Goal: Information Seeking & Learning: Learn about a topic

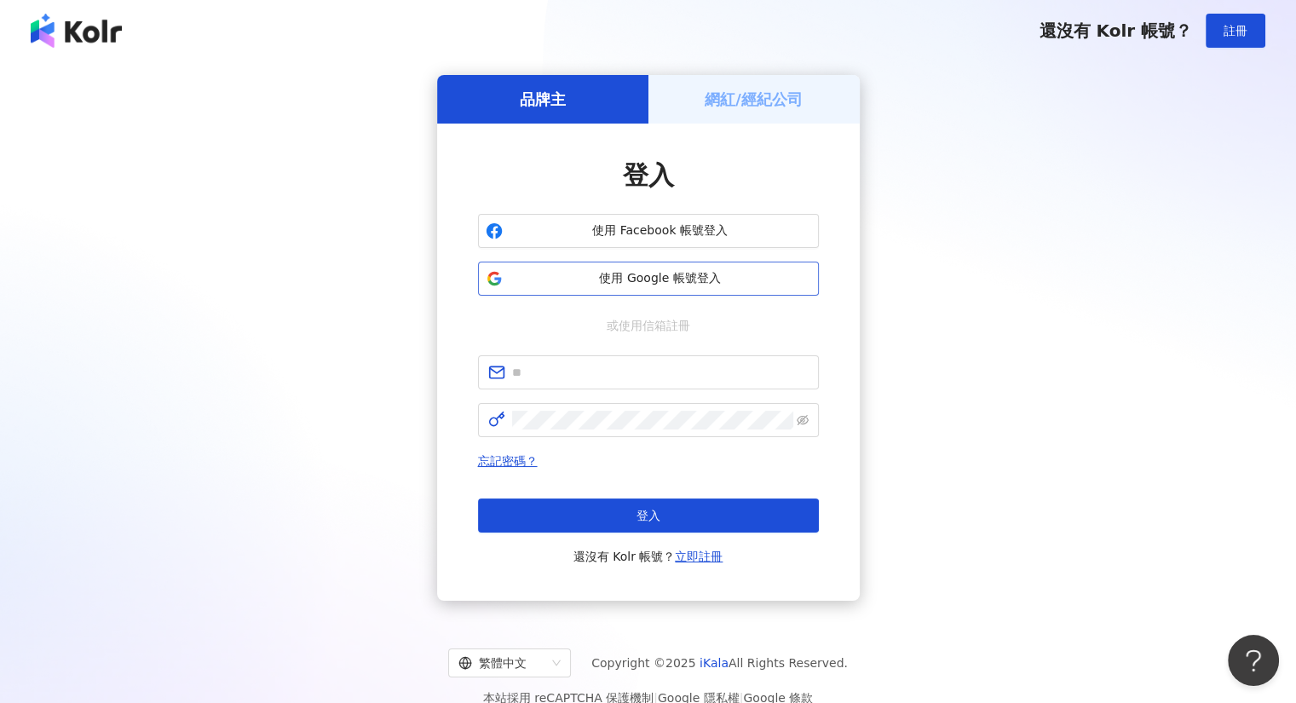
click at [602, 284] on span "使用 Google 帳號登入" at bounding box center [660, 278] width 302 height 17
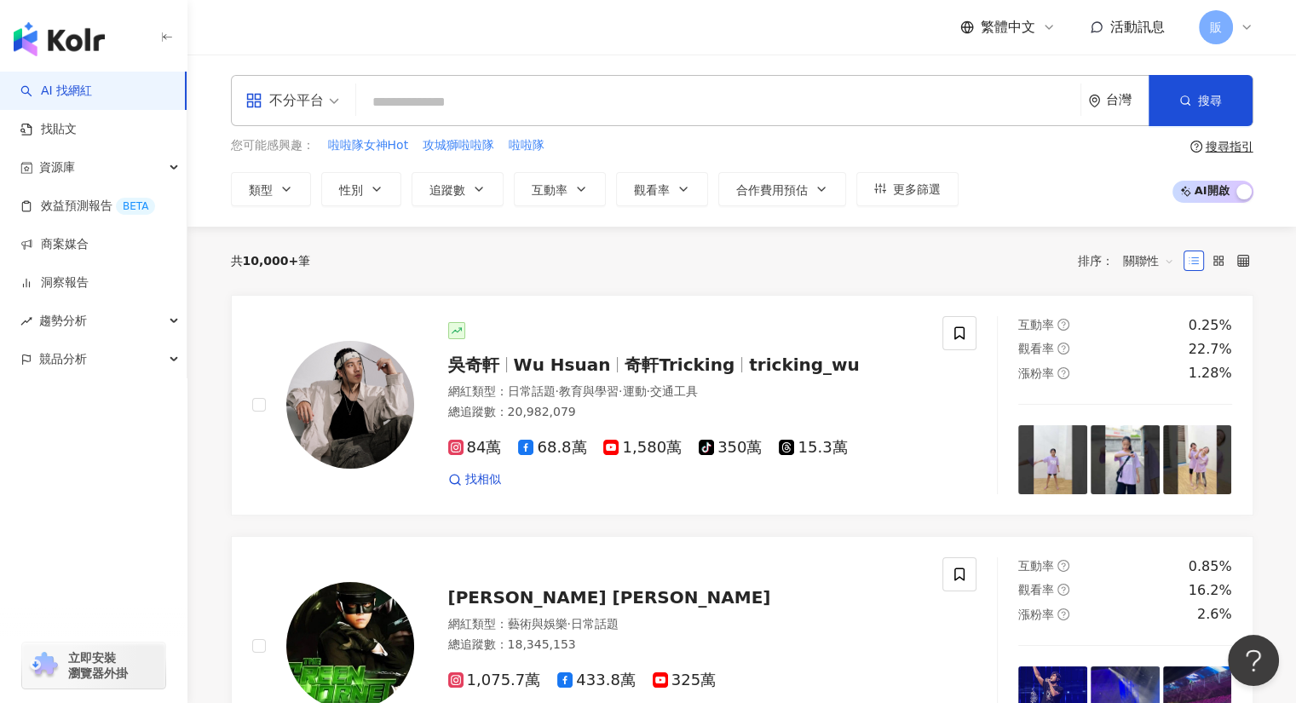
paste input "**********"
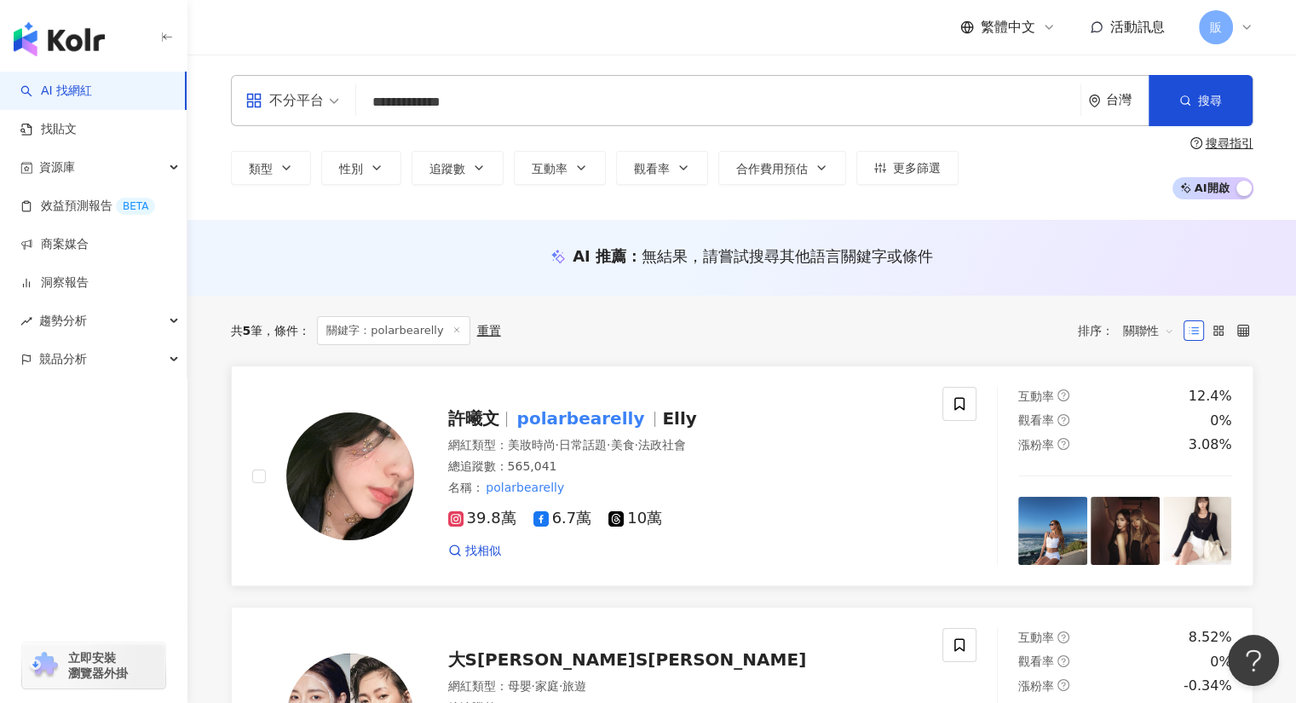
click at [545, 416] on mark "polarbearelly" at bounding box center [581, 418] width 135 height 27
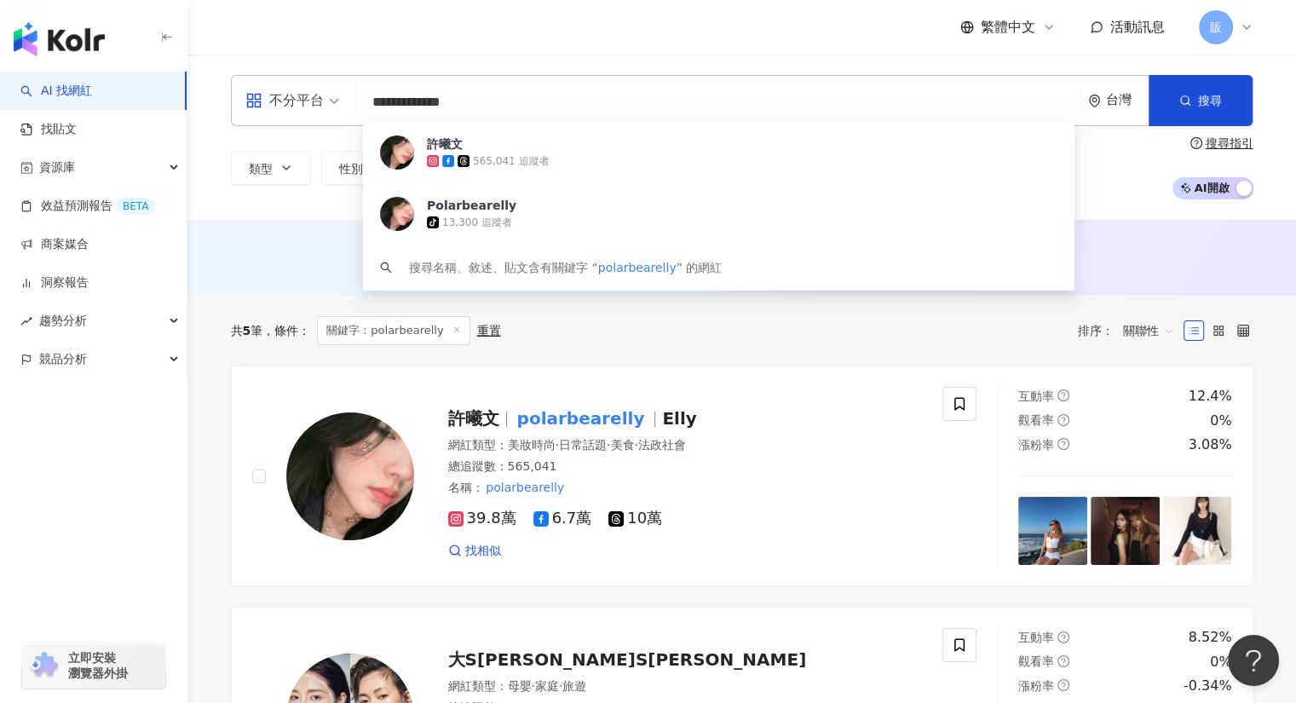
click at [465, 98] on input "**********" at bounding box center [718, 102] width 711 height 32
type input "*"
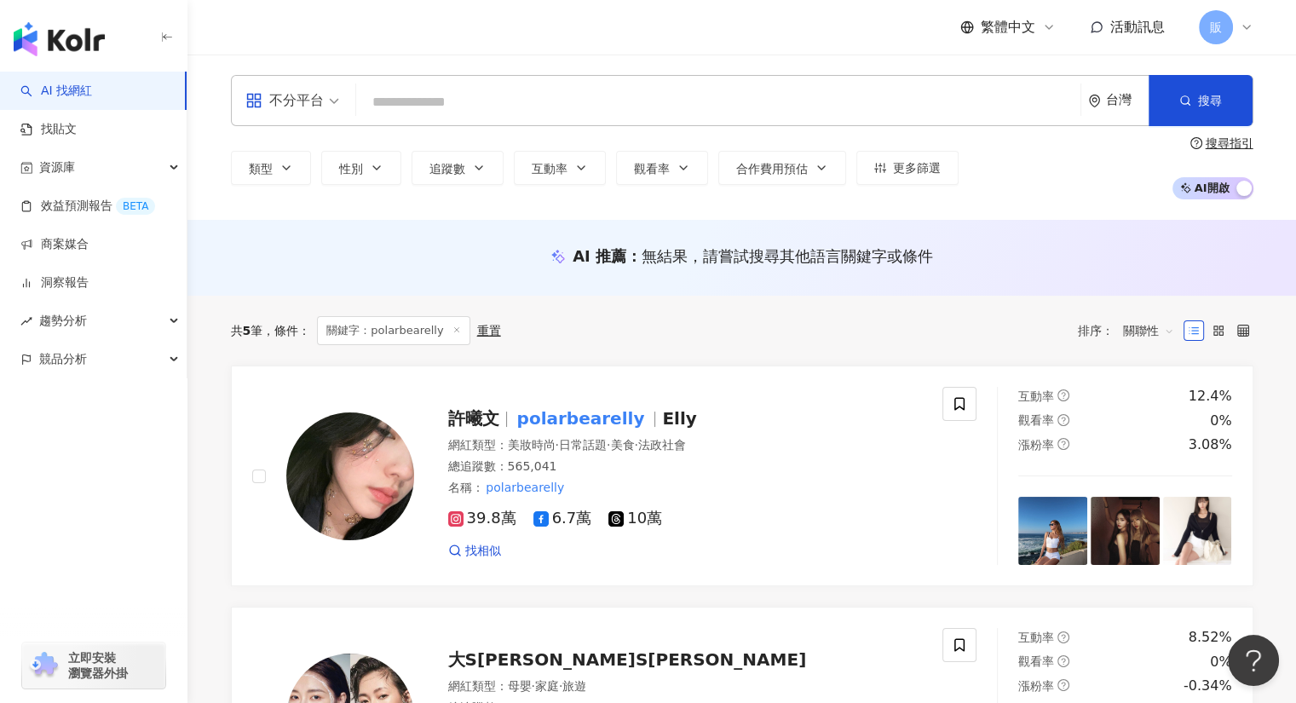
paste input "**********"
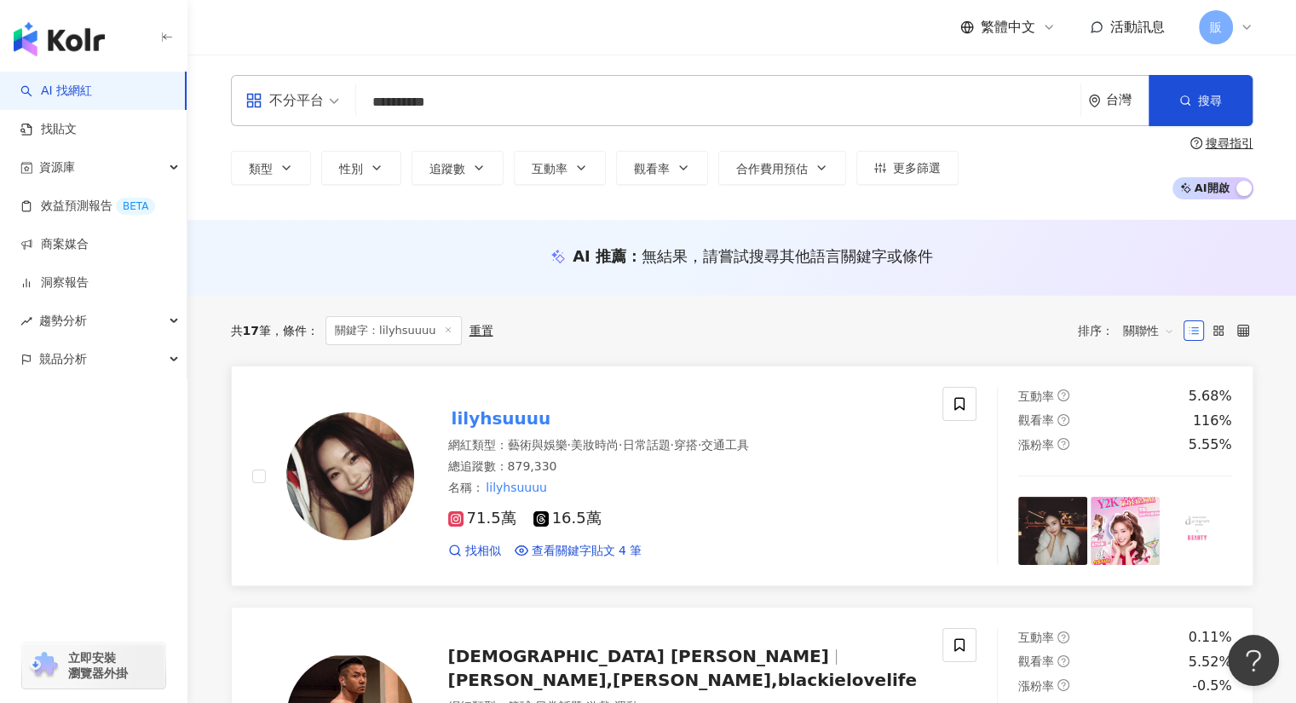
type input "**********"
click at [521, 418] on mark "lilyhsuuuu" at bounding box center [501, 418] width 107 height 27
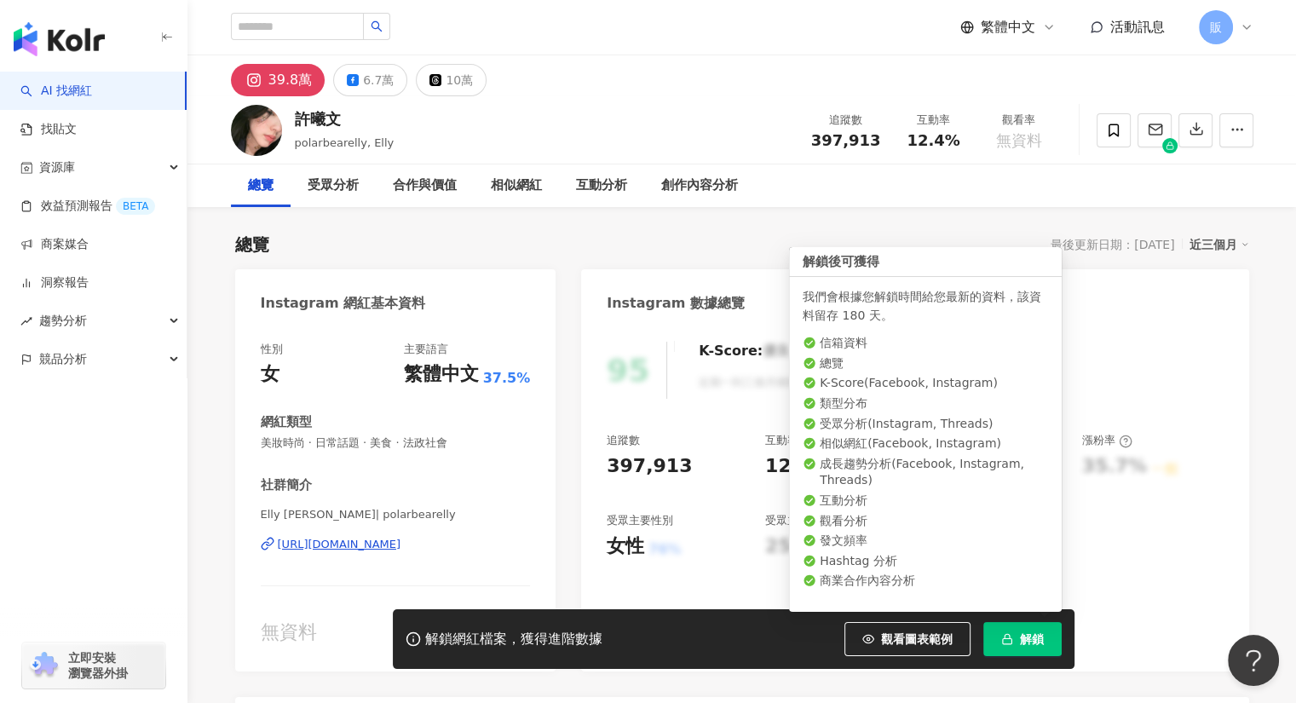
click at [1036, 646] on span "解鎖" at bounding box center [1032, 639] width 24 height 14
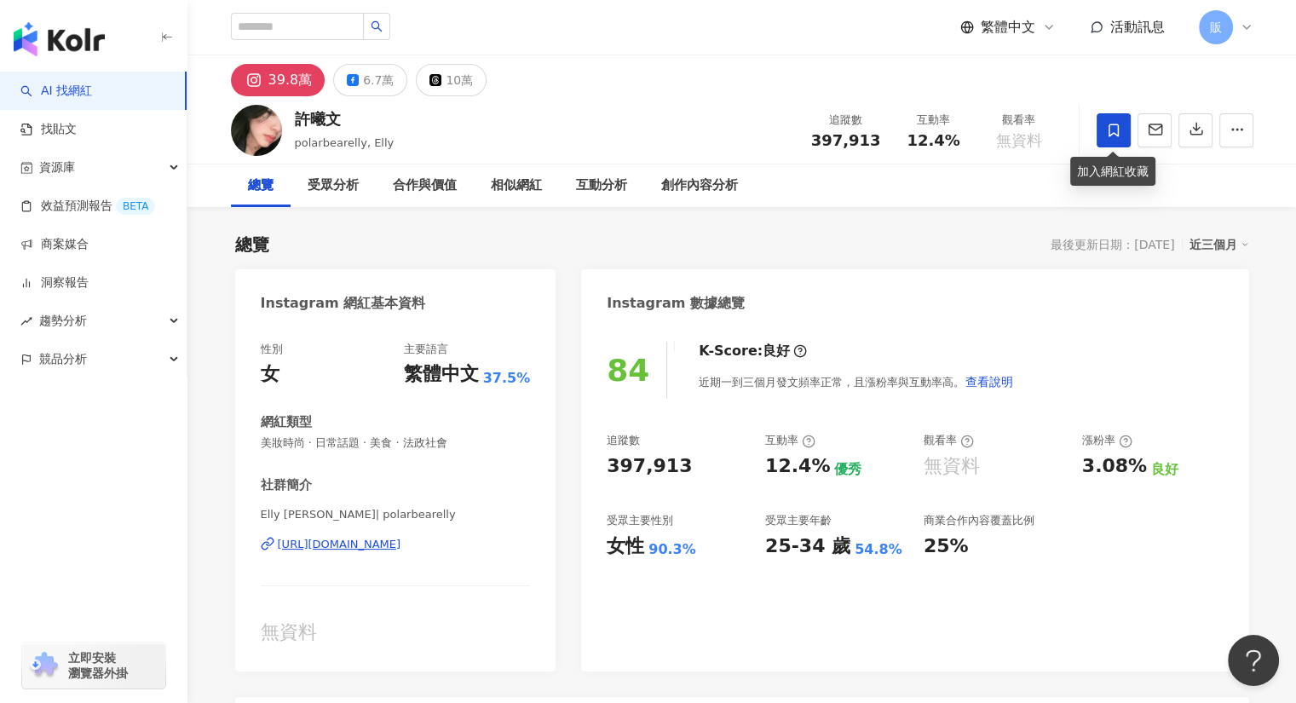
click at [1110, 133] on icon at bounding box center [1113, 130] width 15 height 15
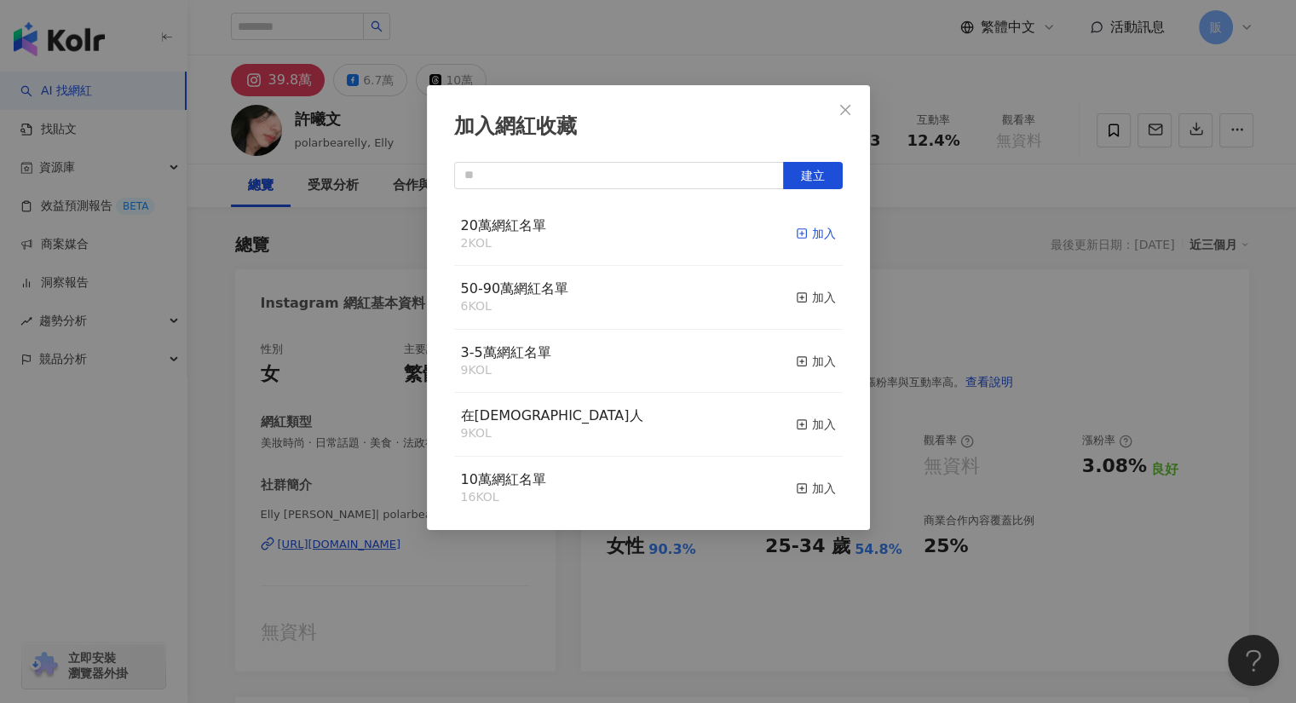
click at [797, 234] on div "加入" at bounding box center [816, 233] width 40 height 19
click at [745, 178] on input "text" at bounding box center [619, 175] width 330 height 27
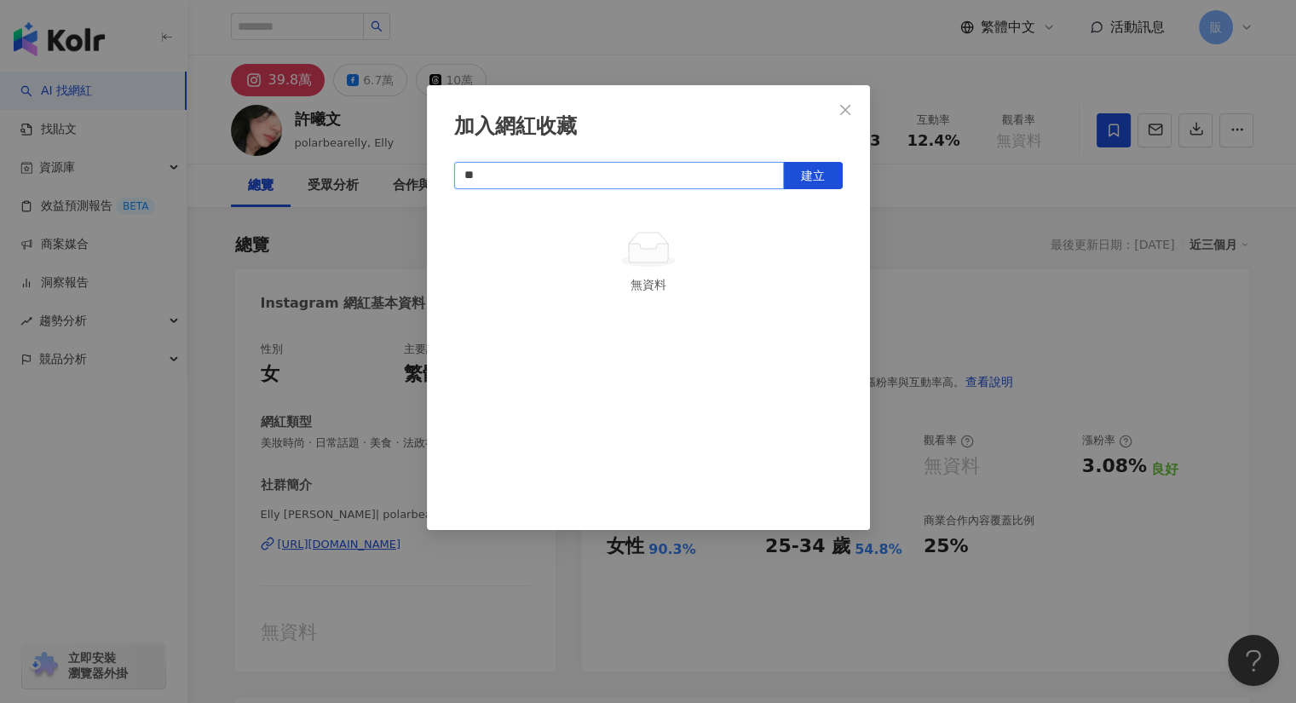
type input "*"
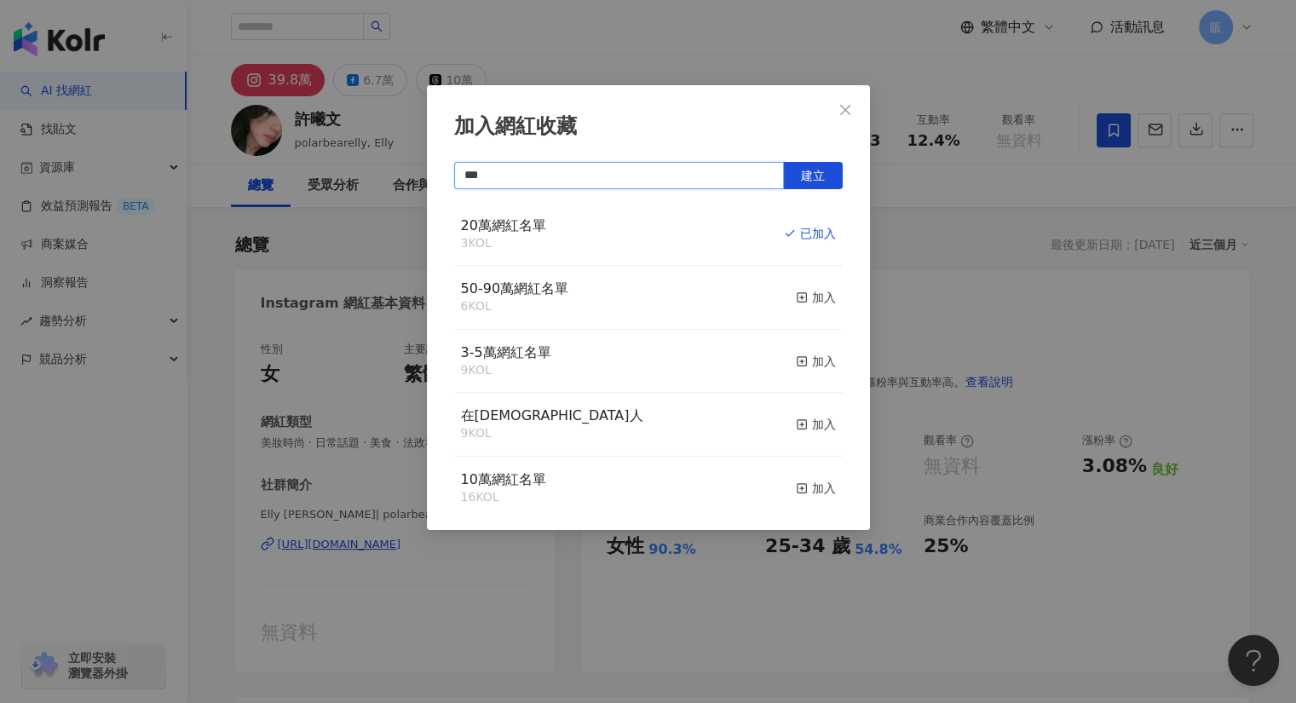
type input "*"
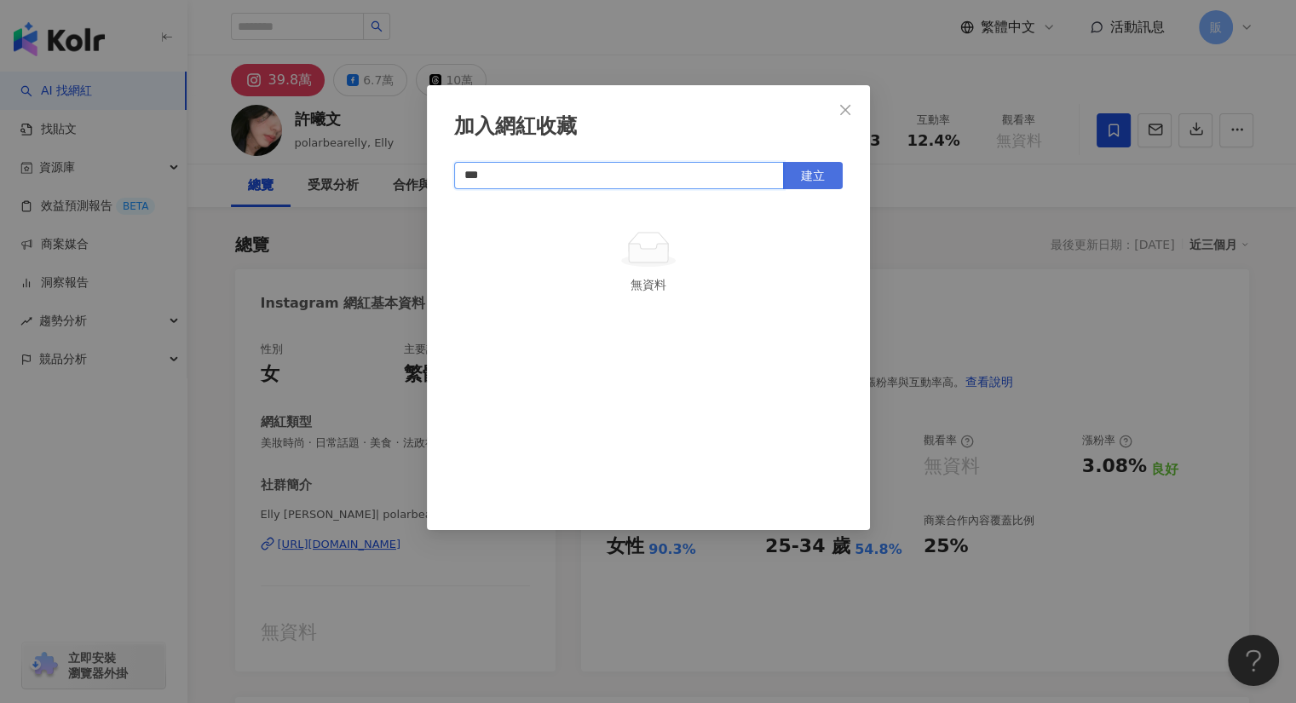
click at [815, 170] on span "建立" at bounding box center [813, 176] width 24 height 14
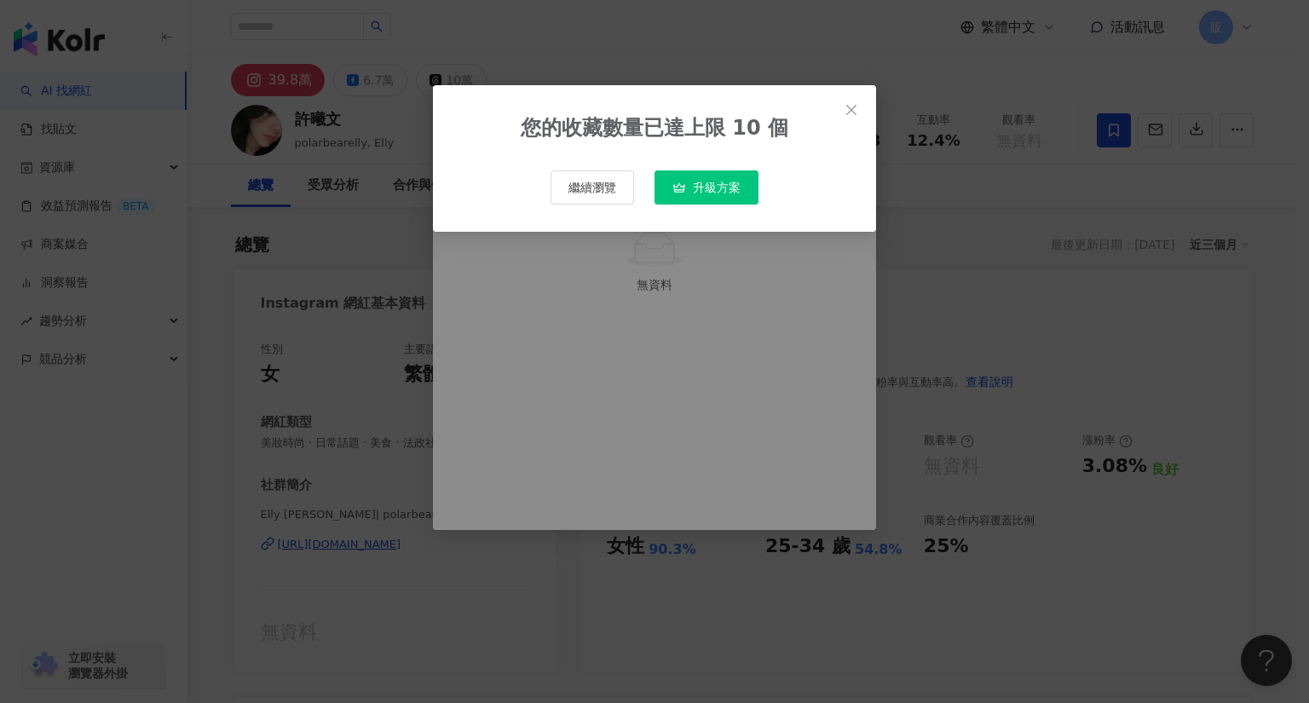
type input "***"
click at [854, 115] on icon "close" at bounding box center [851, 110] width 14 height 14
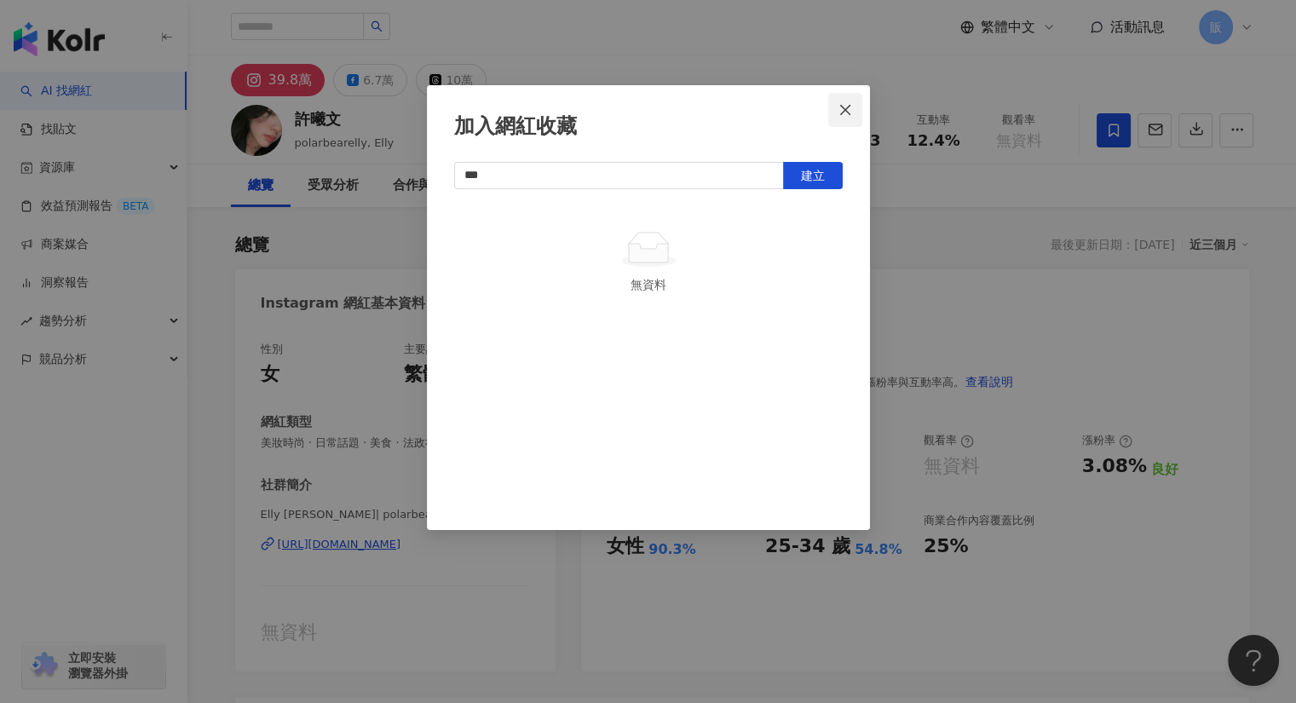
click at [845, 114] on icon "close" at bounding box center [845, 110] width 14 height 14
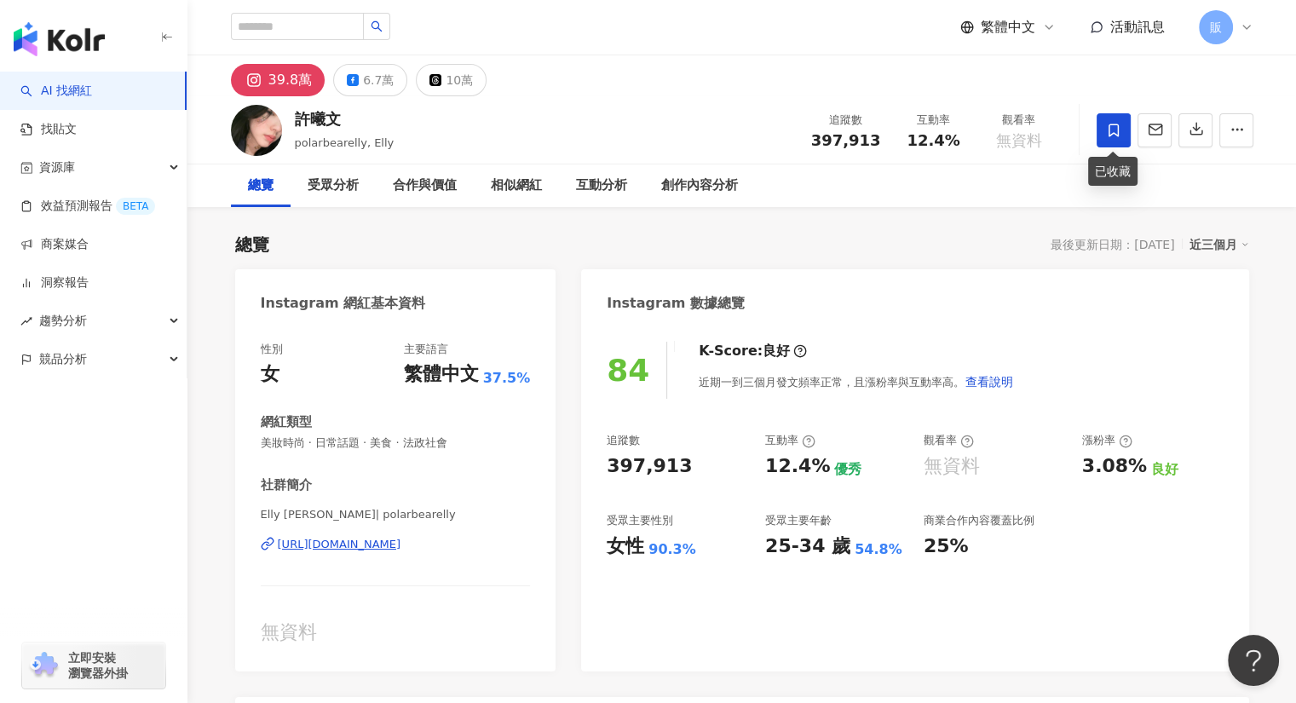
click at [1116, 120] on span at bounding box center [1114, 130] width 34 height 34
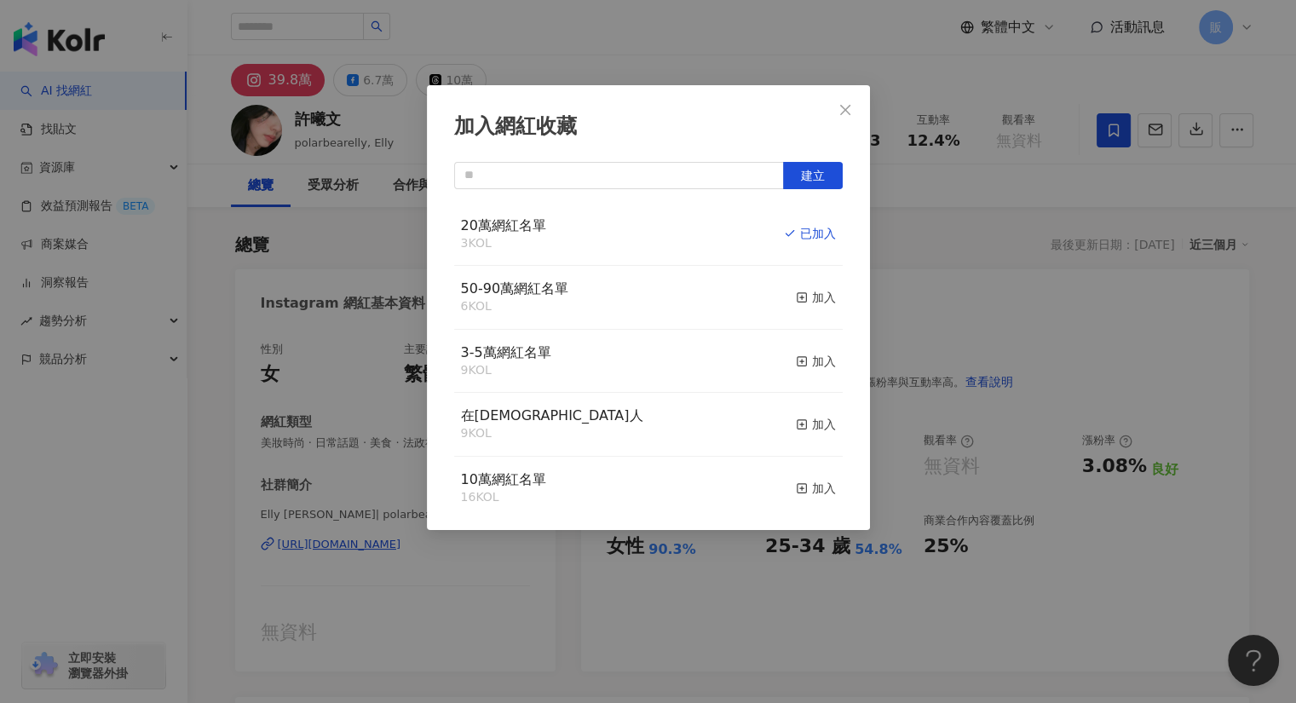
click at [712, 26] on div "加入網紅收藏 建立 20萬網紅名單 3 KOL 已加入 50-90萬網紅名單 6 KOL 加入 3-5萬網紅名單 9 KOL 加入 在台日本人 9 KOL 加…" at bounding box center [648, 351] width 1296 height 703
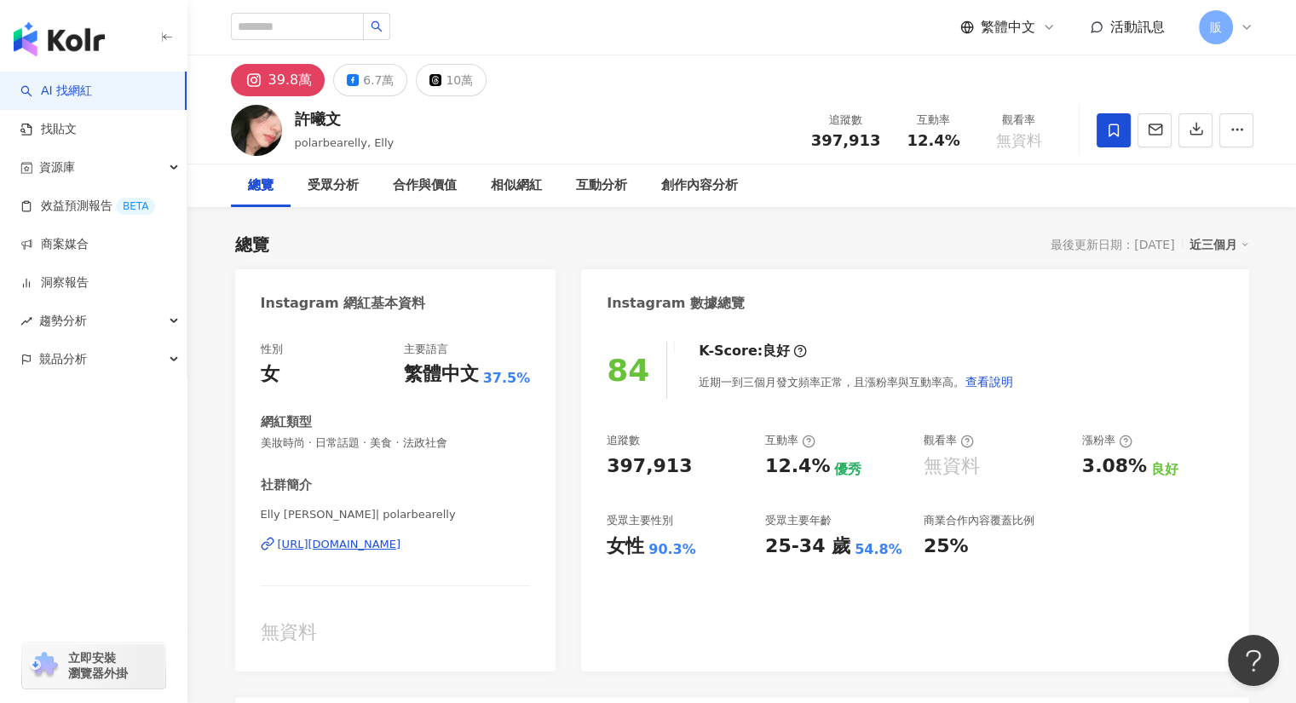
click at [362, 544] on div "https://www.instagram.com/polarbearelly/" at bounding box center [340, 544] width 124 height 15
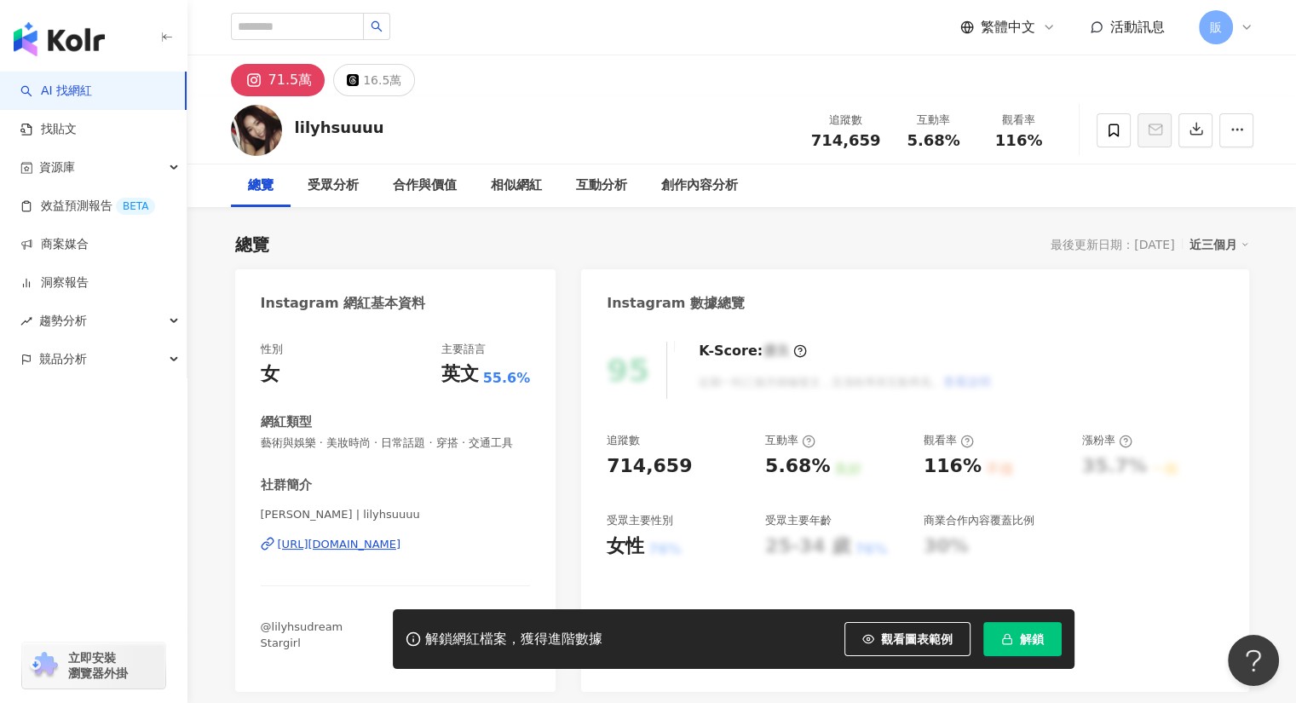
click at [1005, 638] on rect "button" at bounding box center [1006, 640] width 9 height 5
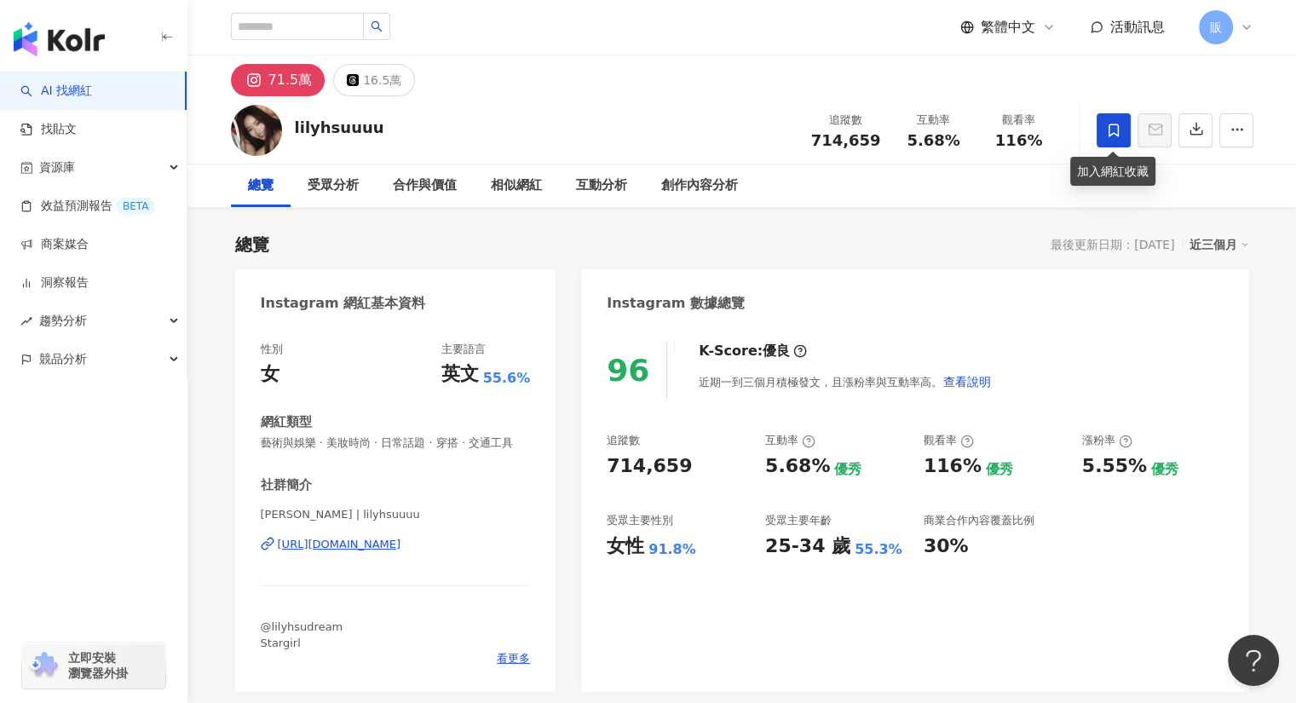
click at [1108, 134] on icon at bounding box center [1113, 130] width 10 height 13
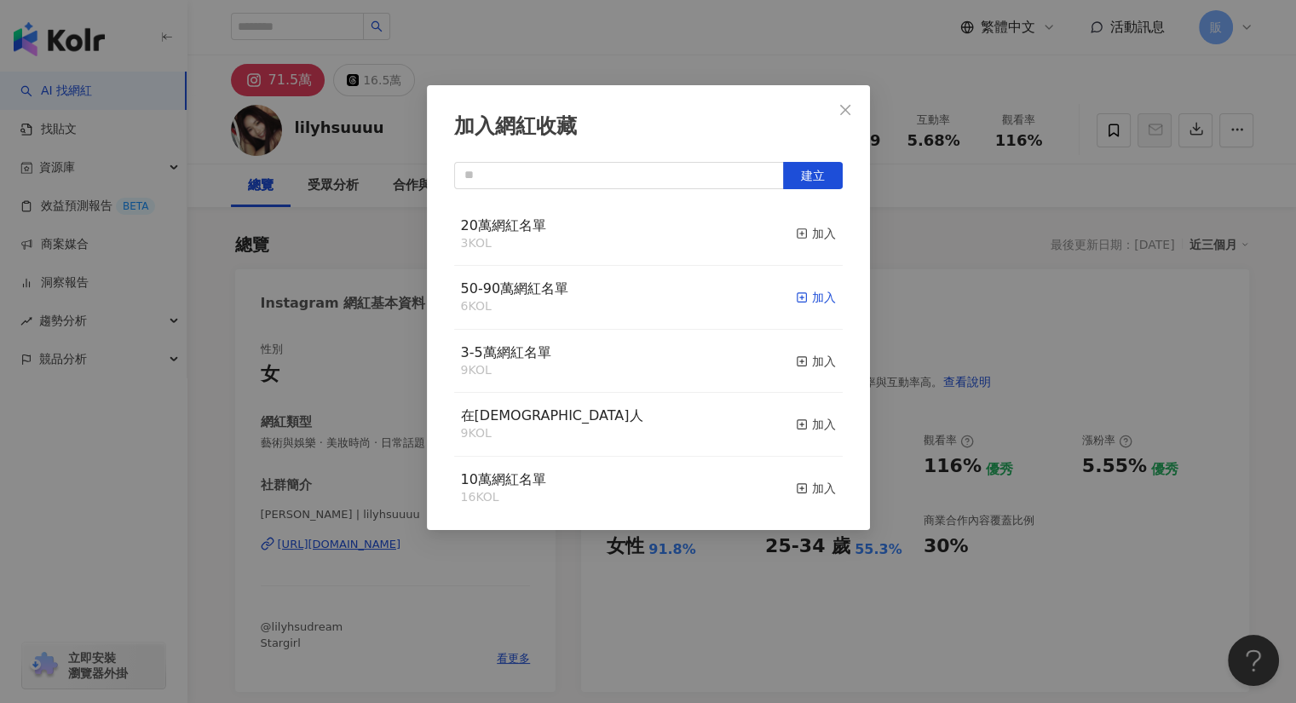
click at [796, 294] on div "加入" at bounding box center [816, 297] width 40 height 19
click at [849, 114] on icon "close" at bounding box center [845, 109] width 10 height 10
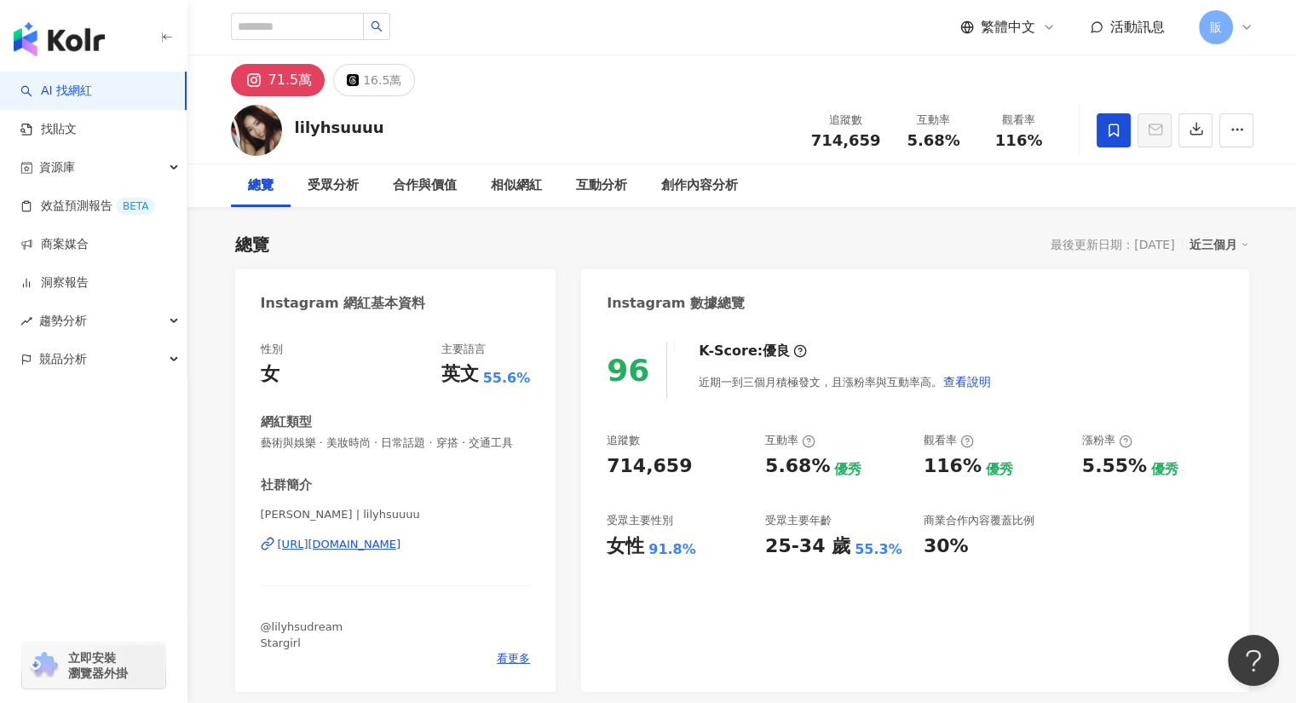
click at [327, 552] on div "[URL][DOMAIN_NAME]" at bounding box center [340, 544] width 124 height 15
